Goal: Communication & Community: Answer question/provide support

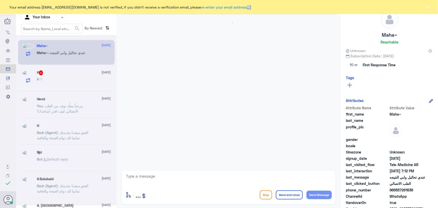
click at [432, 6] on div "Your email address n_zaid@DallahHealth.com is not verified, if you didn't recei…" at bounding box center [219, 7] width 438 height 14
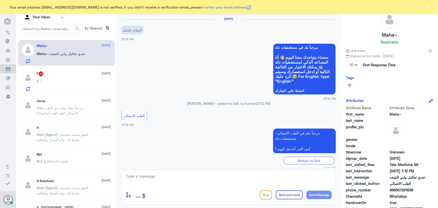
scroll to position [22, 0]
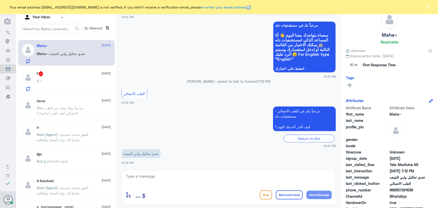
click at [427, 7] on button "×" at bounding box center [428, 7] width 5 height 5
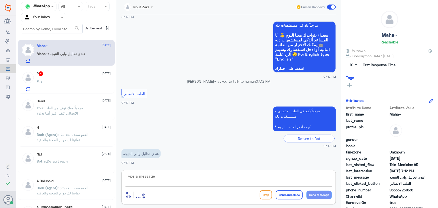
click at [161, 175] on textarea at bounding box center [229, 179] width 207 height 12
click at [58, 69] on div "P 4 5 October P : ؟" at bounding box center [66, 81] width 97 height 26
click at [151, 175] on textarea at bounding box center [229, 179] width 207 height 12
paste textarea "لقراءة التحاليل يمكنك الاستفادة من خدمة الاستشارة الفورية من خلال التطبيق بحيث …"
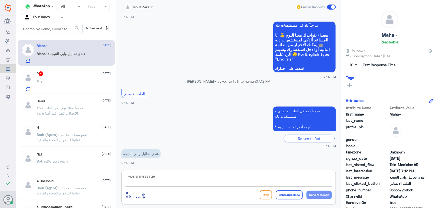
type textarea "لقراءة التحاليل يمكنك الاستفادة من خدمة الاستشارة الفورية من خلال التطبيق بحيث …"
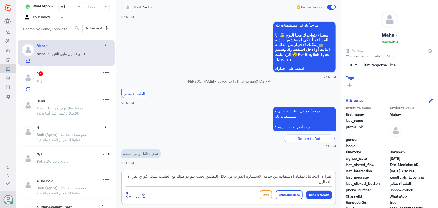
drag, startPoint x: 318, startPoint y: 180, endPoint x: 339, endPoint y: 173, distance: 22.4
click at [339, 173] on div "Nouf Zaid Human Handover 5 Oct 2025 السلام عليكم 07:12 PM مرحباً بك في مستشفيات…" at bounding box center [229, 105] width 225 height 210
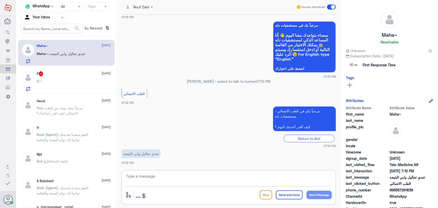
paste textarea "مرحباً معك نوف من الطب الاتصالي كيف اقدر أساعدك؟"
click at [249, 175] on textarea "مرحباً معك نوف من الطب الاتصالي كيف اقدر أساعدك؟" at bounding box center [229, 179] width 207 height 12
drag, startPoint x: 243, startPoint y: 175, endPoint x: 276, endPoint y: 180, distance: 33.4
click at [276, 180] on textarea "مرحباً معك نوف من الطب الاتصالي كيف اقدر أساعدك؟" at bounding box center [229, 179] width 207 height 12
type textarea "مرحباً معك نوف من الطب الاتصالي"
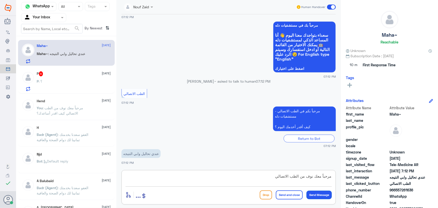
click at [319, 194] on button "Send Message" at bounding box center [319, 195] width 25 height 9
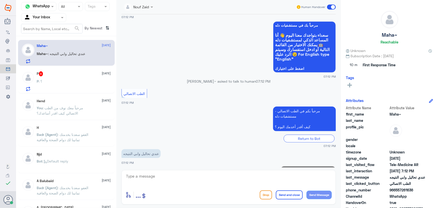
scroll to position [38, 0]
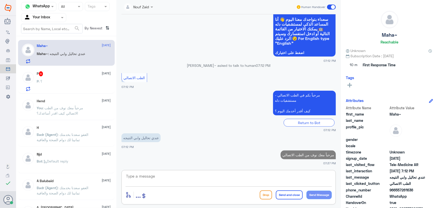
click at [256, 177] on textarea at bounding box center [229, 179] width 207 height 12
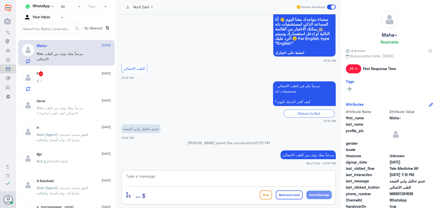
paste textarea "لقراءة التحاليل يمكنك الاستفادة من خدمة الاستشارة الفورية من خلال التطبيق بحيث …"
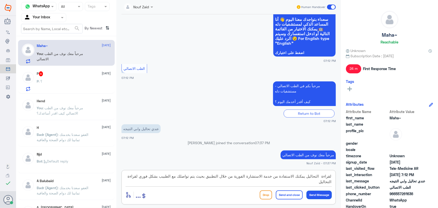
type textarea "لقراءة التحاليل يمكنك الاستفادة من خدمة الاستشارة الفورية من خلال التطبيق بحيث …"
click at [317, 193] on button "Send Message" at bounding box center [319, 195] width 25 height 9
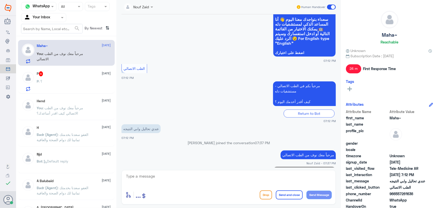
scroll to position [70, 0]
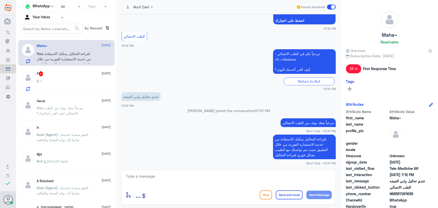
click at [289, 197] on button "Send and close" at bounding box center [289, 194] width 27 height 9
click at [292, 196] on button "Send and close" at bounding box center [289, 194] width 27 height 9
click at [333, 6] on span at bounding box center [331, 7] width 9 height 5
click at [0, 0] on input "checkbox" at bounding box center [0, 0] width 0 height 0
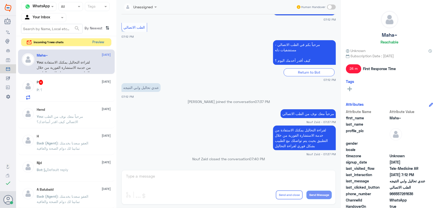
click at [102, 43] on button "Preview" at bounding box center [99, 42] width 16 height 8
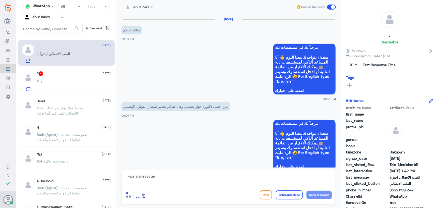
scroll to position [107, 0]
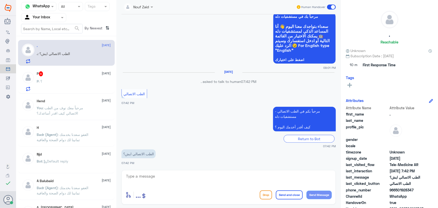
click at [156, 178] on textarea at bounding box center [229, 179] width 207 height 12
click at [197, 174] on textarea at bounding box center [229, 179] width 207 height 12
drag, startPoint x: 185, startPoint y: 175, endPoint x: 102, endPoint y: 175, distance: 82.9
click at [102, 175] on div "Channel WhatsApp Status × All Tags Agent Filter Your Inbox search By Newest ⇅ .…" at bounding box center [227, 105] width 422 height 210
paste textarea "مرحبا، معك نوف من الطب الاتصالي"
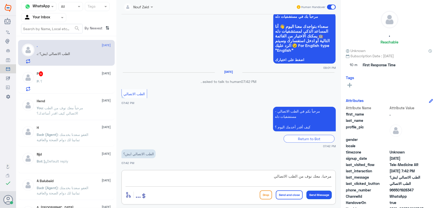
type textarea "مرحبا، معك نوف من الطب الاتصالي"
click at [321, 192] on button "Send Message" at bounding box center [319, 195] width 25 height 9
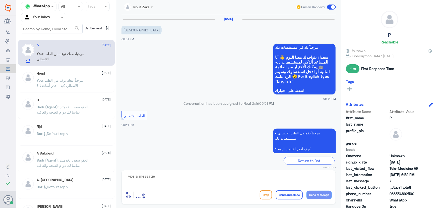
scroll to position [39, 0]
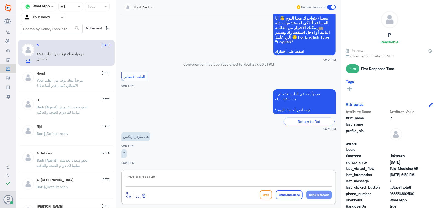
click at [145, 181] on textarea at bounding box center [229, 179] width 207 height 12
drag, startPoint x: 61, startPoint y: 70, endPoint x: 58, endPoint y: 65, distance: 6.0
click at [61, 70] on div "Hend 1 September You : مرحباً معك نوف من الطب الاتصالي كيف اقدر أساعدك؟" at bounding box center [66, 80] width 97 height 25
click at [49, 15] on input "text" at bounding box center [38, 18] width 28 height 6
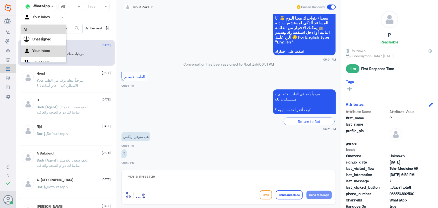
click at [42, 29] on div "All" at bounding box center [43, 29] width 45 height 9
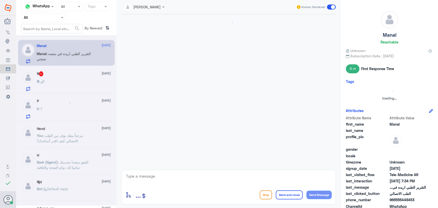
scroll to position [183, 0]
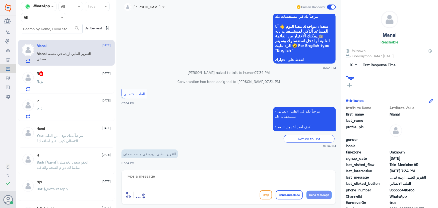
click at [52, 74] on div "N 5 5 October" at bounding box center [74, 73] width 74 height 5
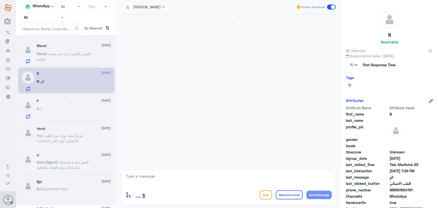
scroll to position [251, 0]
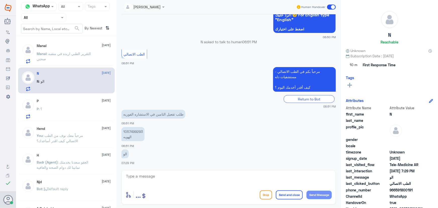
click at [70, 111] on div "P : ؟" at bounding box center [74, 113] width 74 height 11
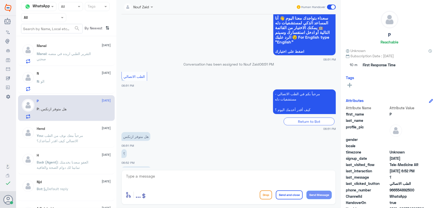
scroll to position [56, 0]
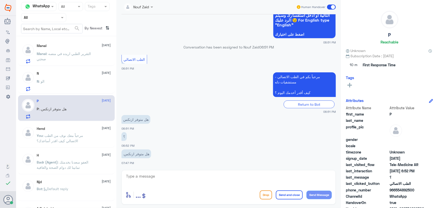
click at [66, 134] on span ": مرحباً معك نوف من الطب الاتصالي كيف اقدر أساعدك؟" at bounding box center [60, 138] width 46 height 10
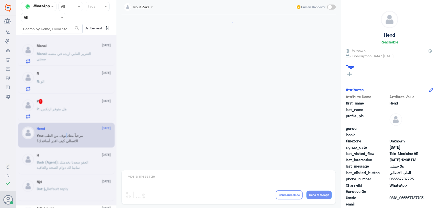
scroll to position [228, 0]
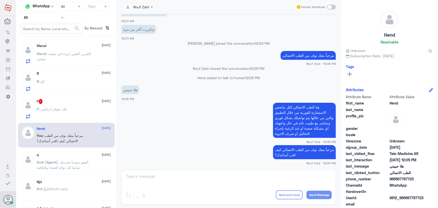
click at [65, 106] on p "P : .هل متوفر ازنكس" at bounding box center [52, 112] width 30 height 13
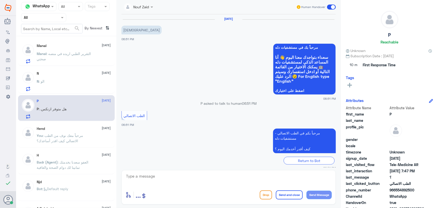
scroll to position [56, 0]
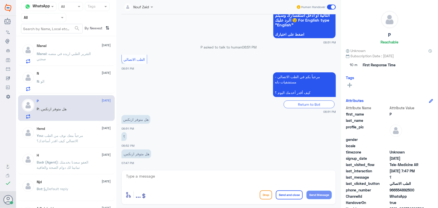
click at [148, 175] on textarea at bounding box center [229, 179] width 207 height 12
paste textarea "مرحبا، معك نوف من الطب الاتصالي"
type textarea "مرحبا، معك نوف من الطب الاتصالي"
drag, startPoint x: 321, startPoint y: 198, endPoint x: 306, endPoint y: 186, distance: 19.3
click at [321, 197] on button "Send Message" at bounding box center [319, 195] width 25 height 9
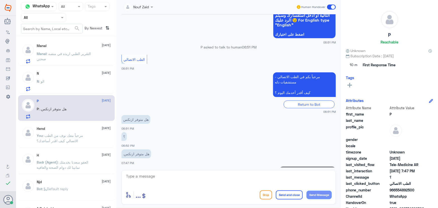
scroll to position [73, 0]
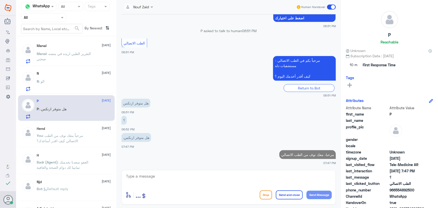
click at [284, 171] on div "enter flow name ... Drop Send and close Send Message" at bounding box center [229, 187] width 215 height 34
click at [134, 178] on textarea at bounding box center [229, 179] width 207 height 12
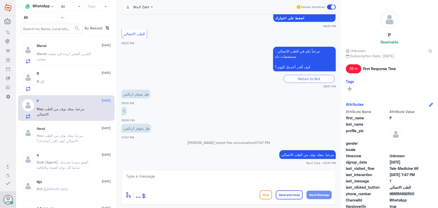
click at [332, 73] on div "Return to Bot" at bounding box center [229, 78] width 215 height 10
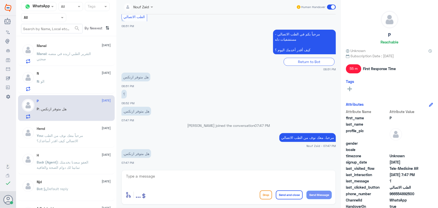
scroll to position [107, 0]
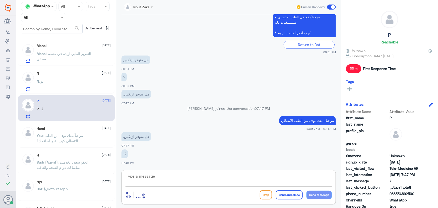
click at [162, 176] on textarea at bounding box center [229, 179] width 207 height 12
click at [157, 176] on textarea at bounding box center [229, 179] width 207 height 12
paste textarea "هنا الطب الاتصالي لكل مايخص الاستشارة الفورية من خلال التطبيق، يمكنك الاستفسار …"
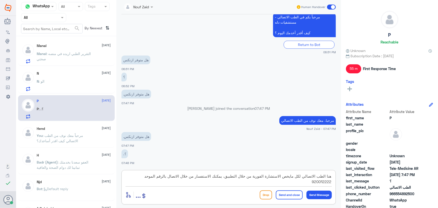
drag, startPoint x: 171, startPoint y: 178, endPoint x: 184, endPoint y: 178, distance: 12.3
click at [184, 178] on textarea "هنا الطب الاتصالي لكل مايخص الاستشارة الفورية من خلال التطبيق، يمكنك الاستفسار …" at bounding box center [229, 179] width 207 height 12
drag, startPoint x: 150, startPoint y: 177, endPoint x: 133, endPoint y: 198, distance: 27.4
click at [133, 196] on div "هنا الطب الاتصالي لكل مايخص الاستشارة الفورية من خلال التطبيق، يمكنك الاستفسار …" at bounding box center [229, 187] width 215 height 34
paste textarea "الرقم الموحد لواتساب الصيدلية 0112995677"
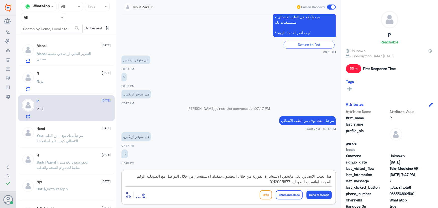
drag, startPoint x: 150, startPoint y: 176, endPoint x: 304, endPoint y: 188, distance: 154.4
click at [304, 188] on div "هنا الطب الاتصالي لكل مايخص الاستشارة الفورية من خلال التطبيق، يمكنك الاستفسار …" at bounding box center [229, 187] width 215 height 34
type textarea "هنا الطب الاتصالي لكل مايخص الاستشارة الفورية من خلال التطبيق، يمكنك الاستفسار …"
click at [288, 198] on button "Send and close" at bounding box center [289, 194] width 27 height 9
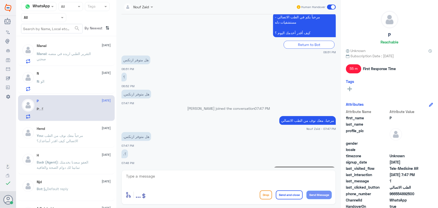
scroll to position [139, 0]
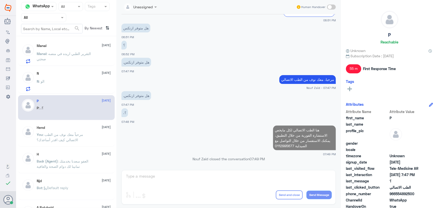
click at [43, 12] on nav "Channel WhatsApp Status × All Tags Agent Filter All search By Newest ⇅" at bounding box center [66, 19] width 100 height 34
click at [46, 20] on input "text" at bounding box center [38, 18] width 28 height 6
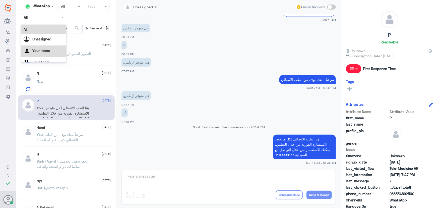
click at [49, 52] on Inbox "Your Inbox" at bounding box center [41, 50] width 18 height 4
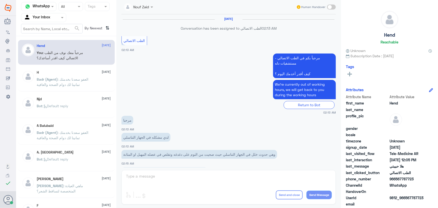
scroll to position [228, 0]
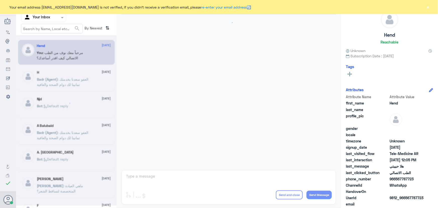
scroll to position [228, 0]
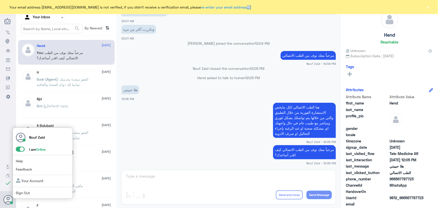
click at [9, 197] on icon at bounding box center [8, 200] width 10 height 10
drag, startPoint x: 11, startPoint y: 199, endPoint x: 18, endPoint y: 188, distance: 13.3
click at [13, 191] on div "Nouf Zaid I am Online Help Feedback Your Account Sign Out" at bounding box center [8, 199] width 10 height 17
click at [20, 150] on span at bounding box center [20, 149] width 9 height 5
click at [0, 0] on input "checkbox" at bounding box center [0, 0] width 0 height 0
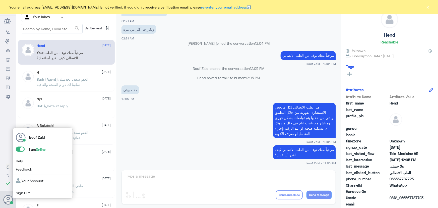
click at [22, 150] on span at bounding box center [20, 149] width 9 height 5
click at [0, 0] on input "checkbox" at bounding box center [0, 0] width 0 height 0
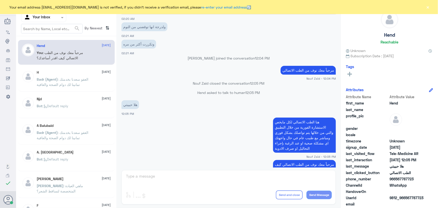
scroll to position [206, 0]
